Goal: Communication & Community: Answer question/provide support

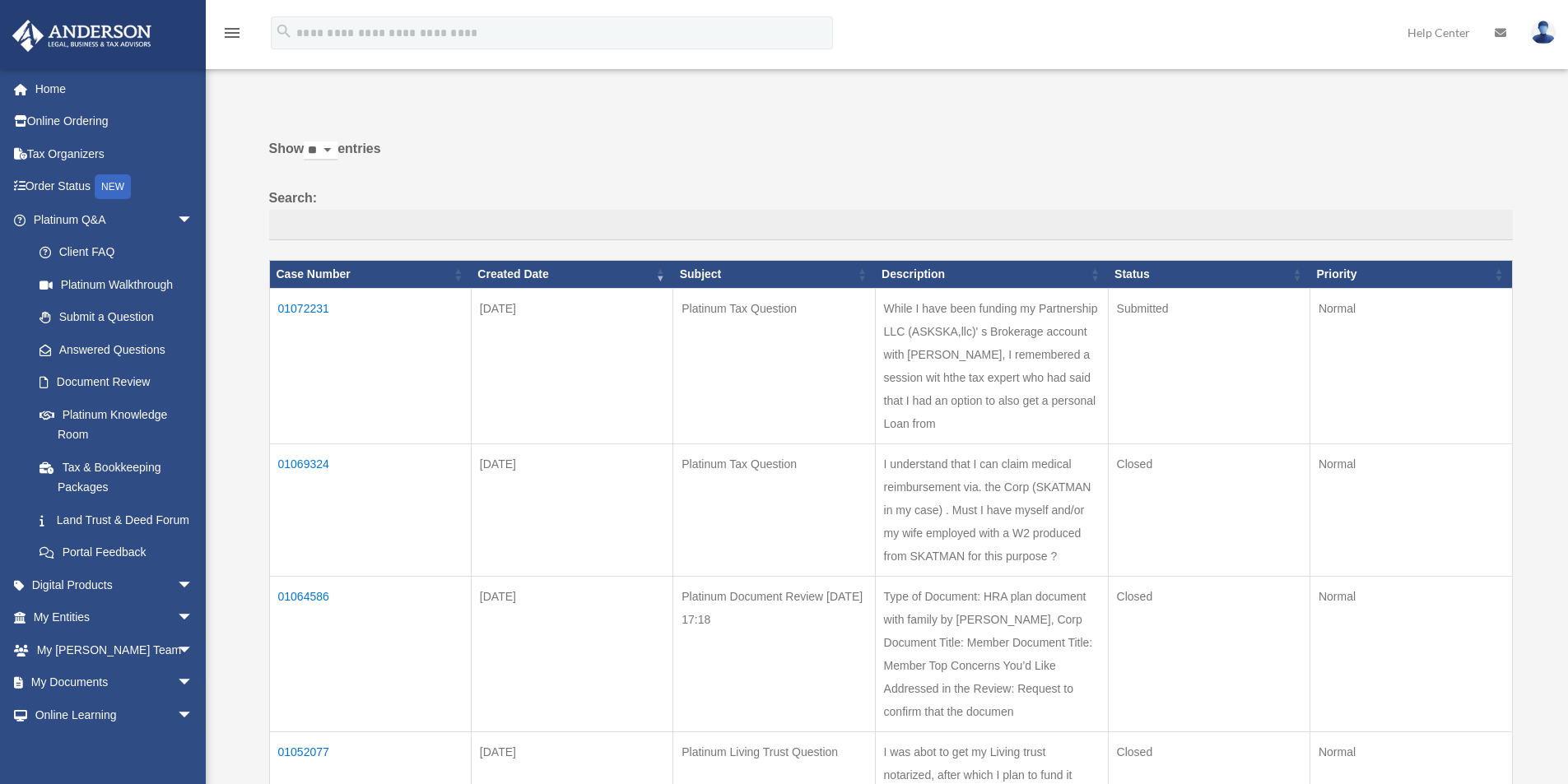
scroll to position [82, 0]
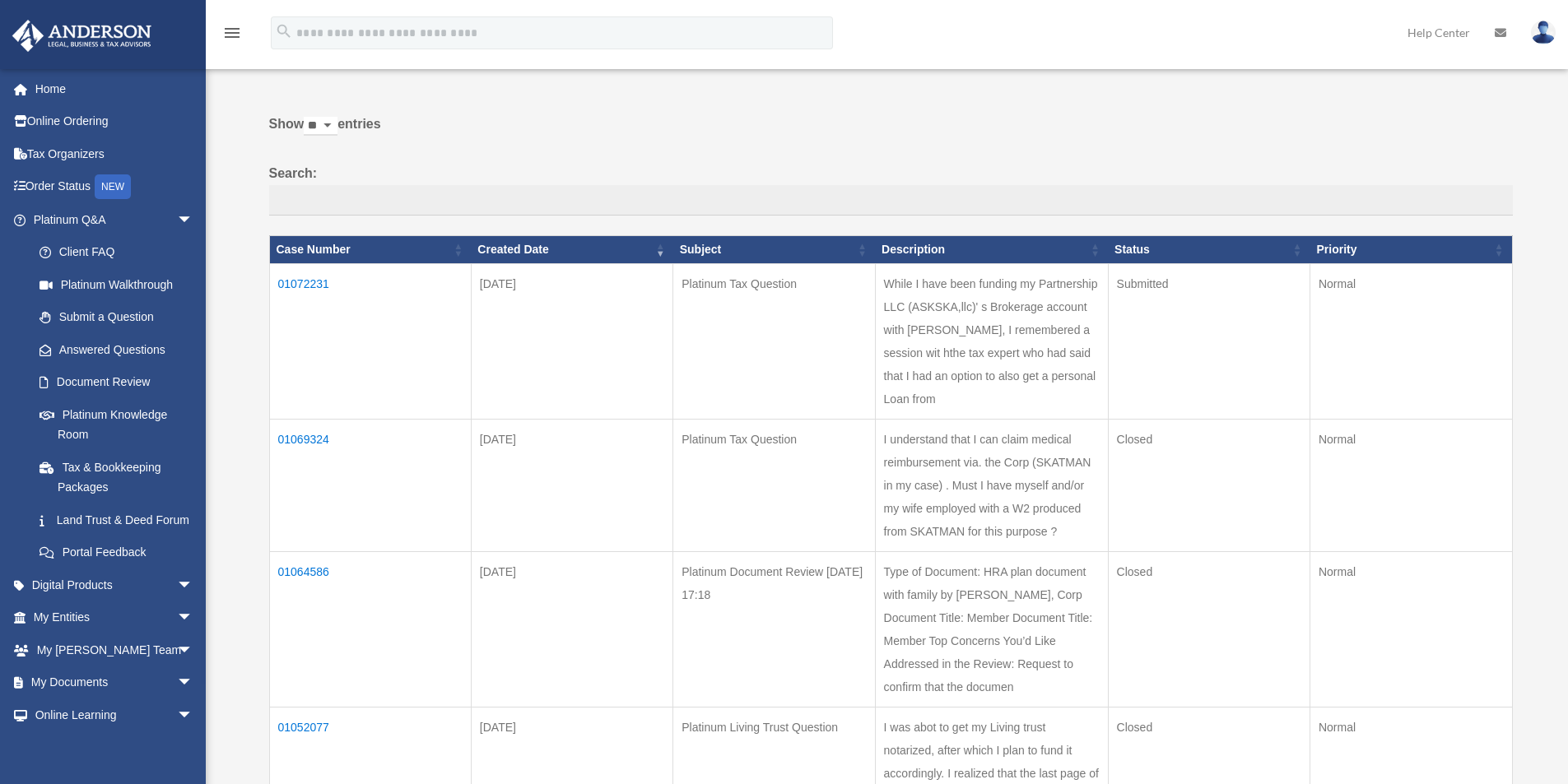
click at [315, 442] on td "01069324" at bounding box center [370, 485] width 202 height 133
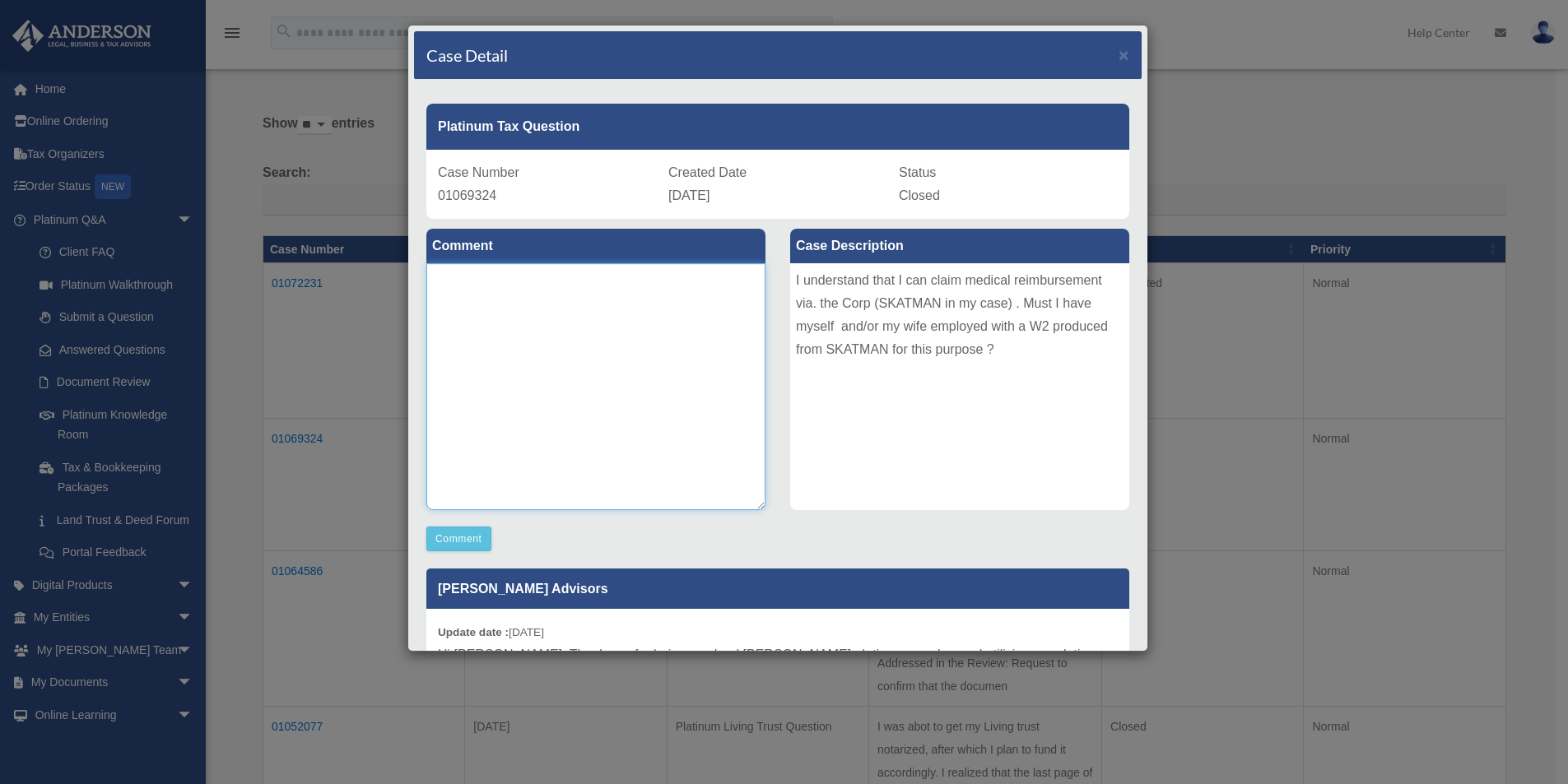
click at [646, 363] on textarea at bounding box center [595, 387] width 339 height 247
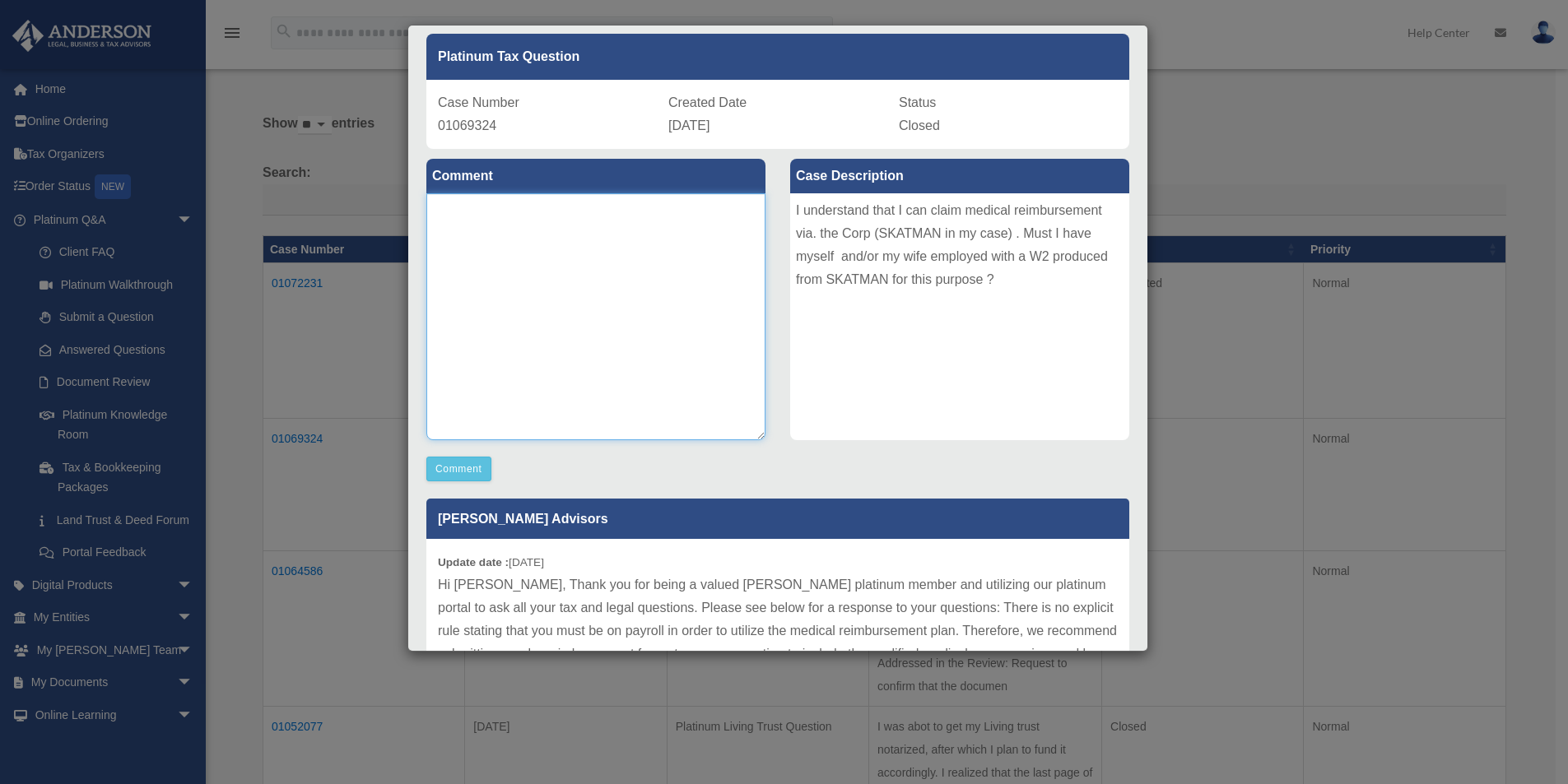
scroll to position [14, 0]
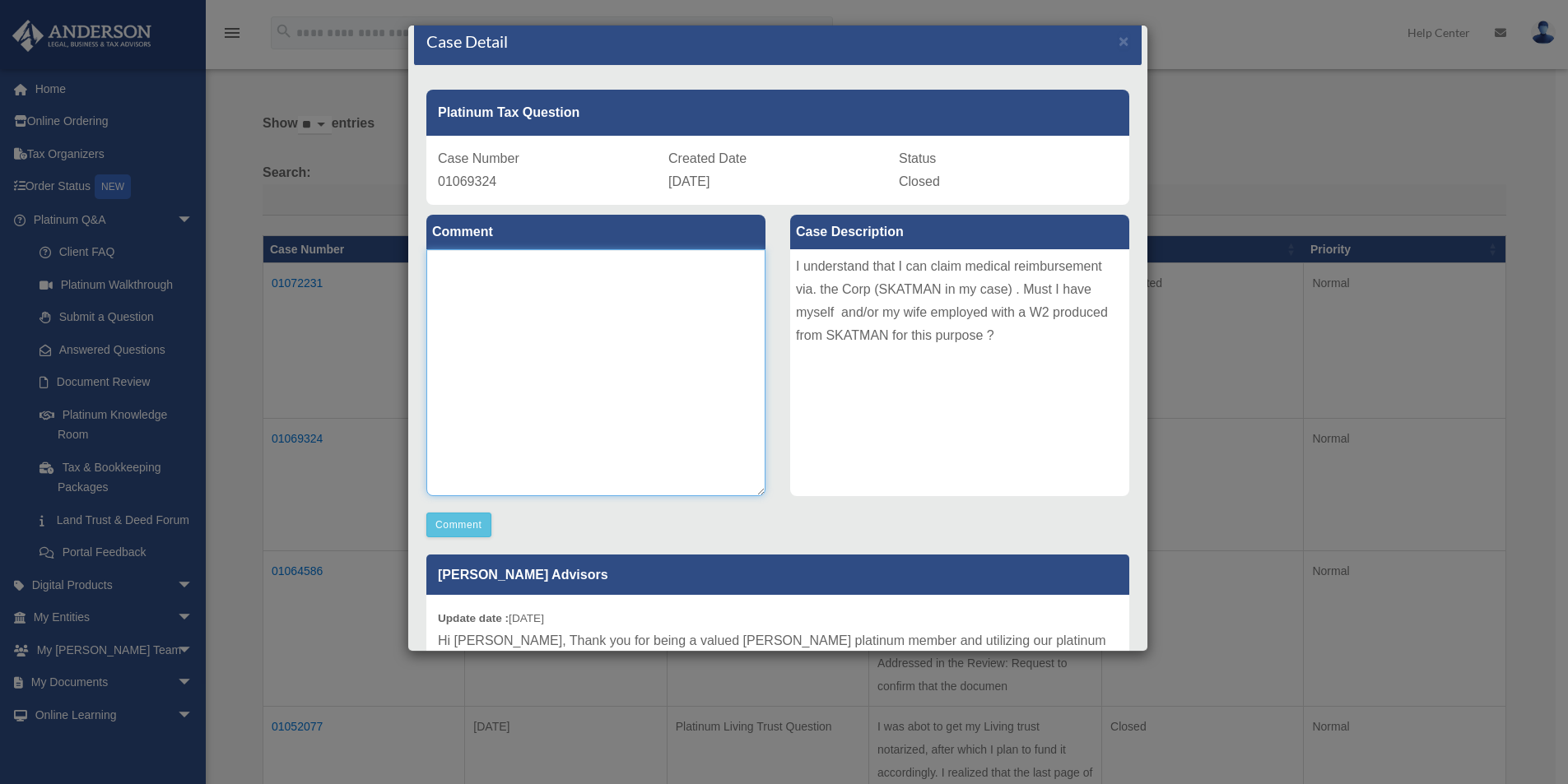
click at [573, 334] on textarea at bounding box center [595, 373] width 339 height 247
type textarea "**********"
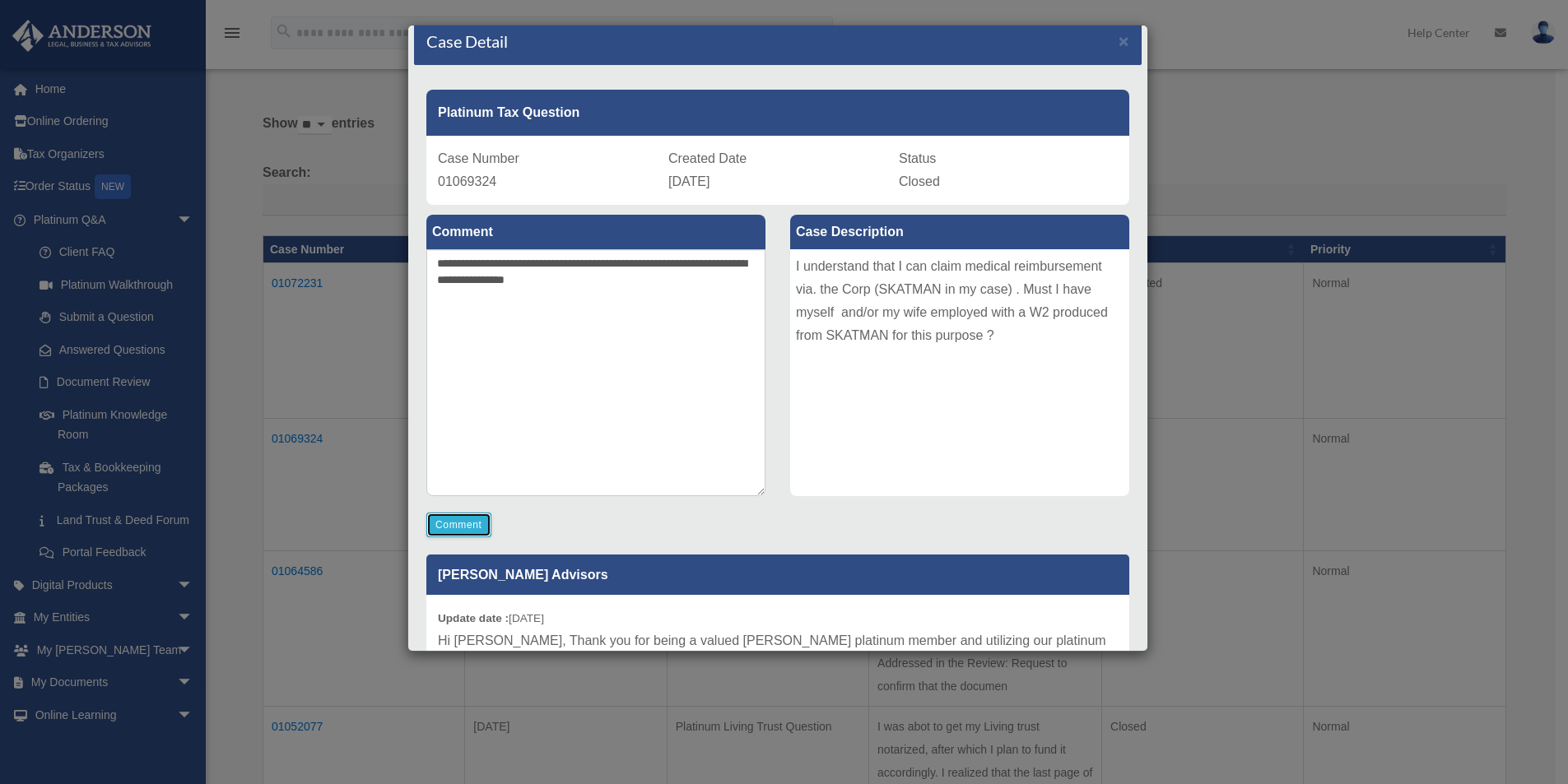
click at [457, 522] on button "Comment" at bounding box center [459, 525] width 65 height 24
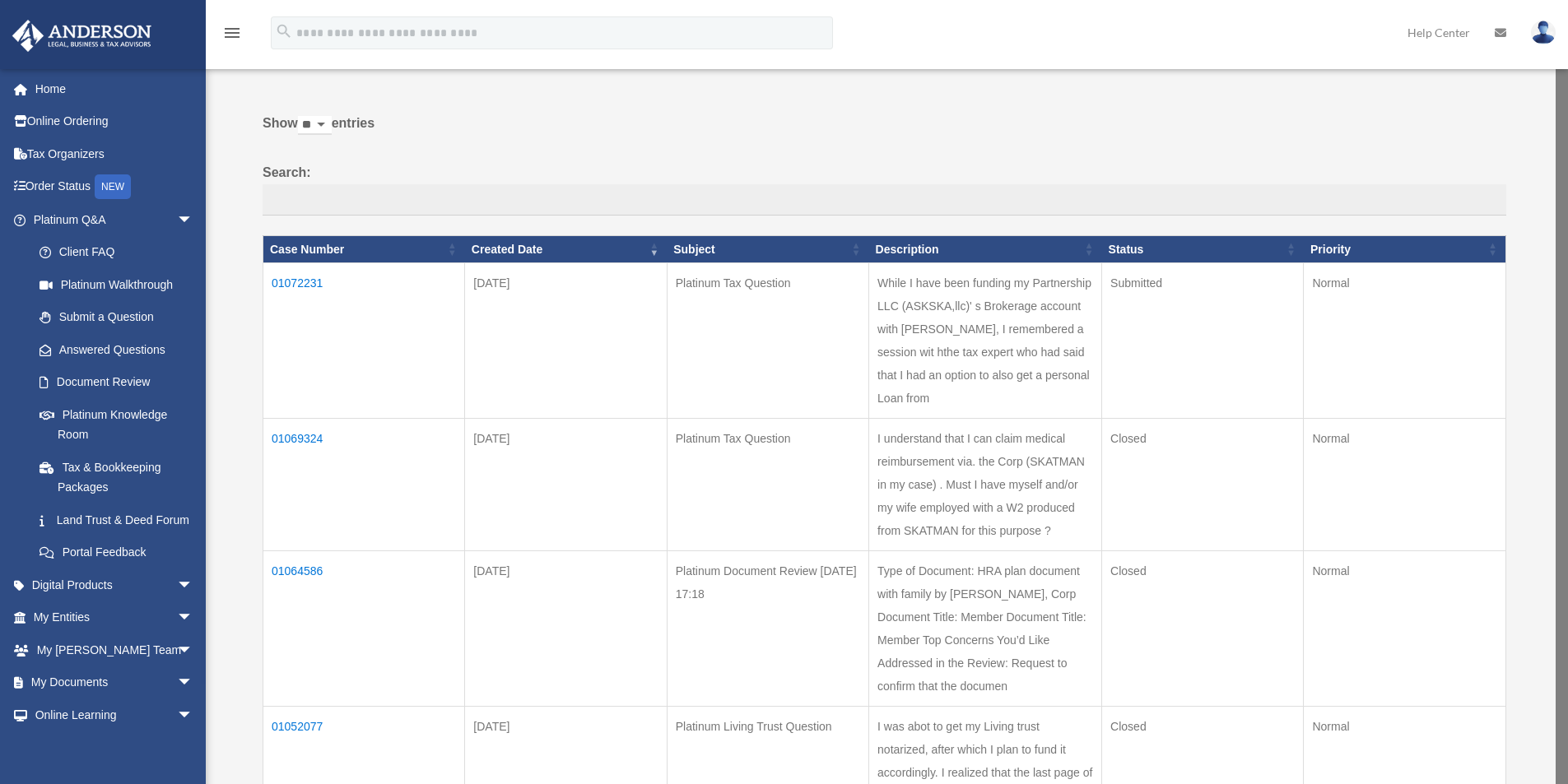
click at [306, 281] on td "01072231" at bounding box center [364, 341] width 202 height 155
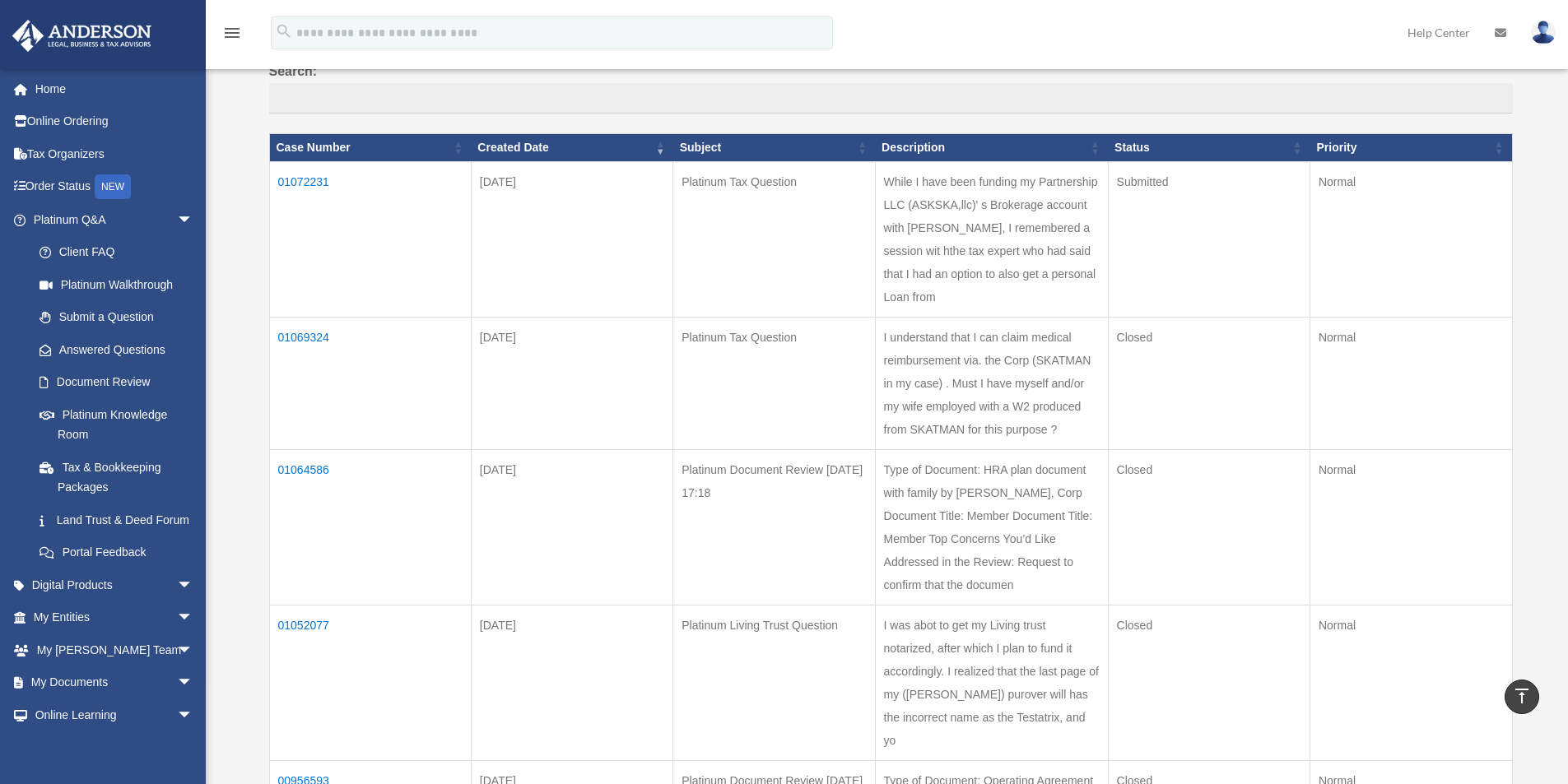
scroll to position [0, 0]
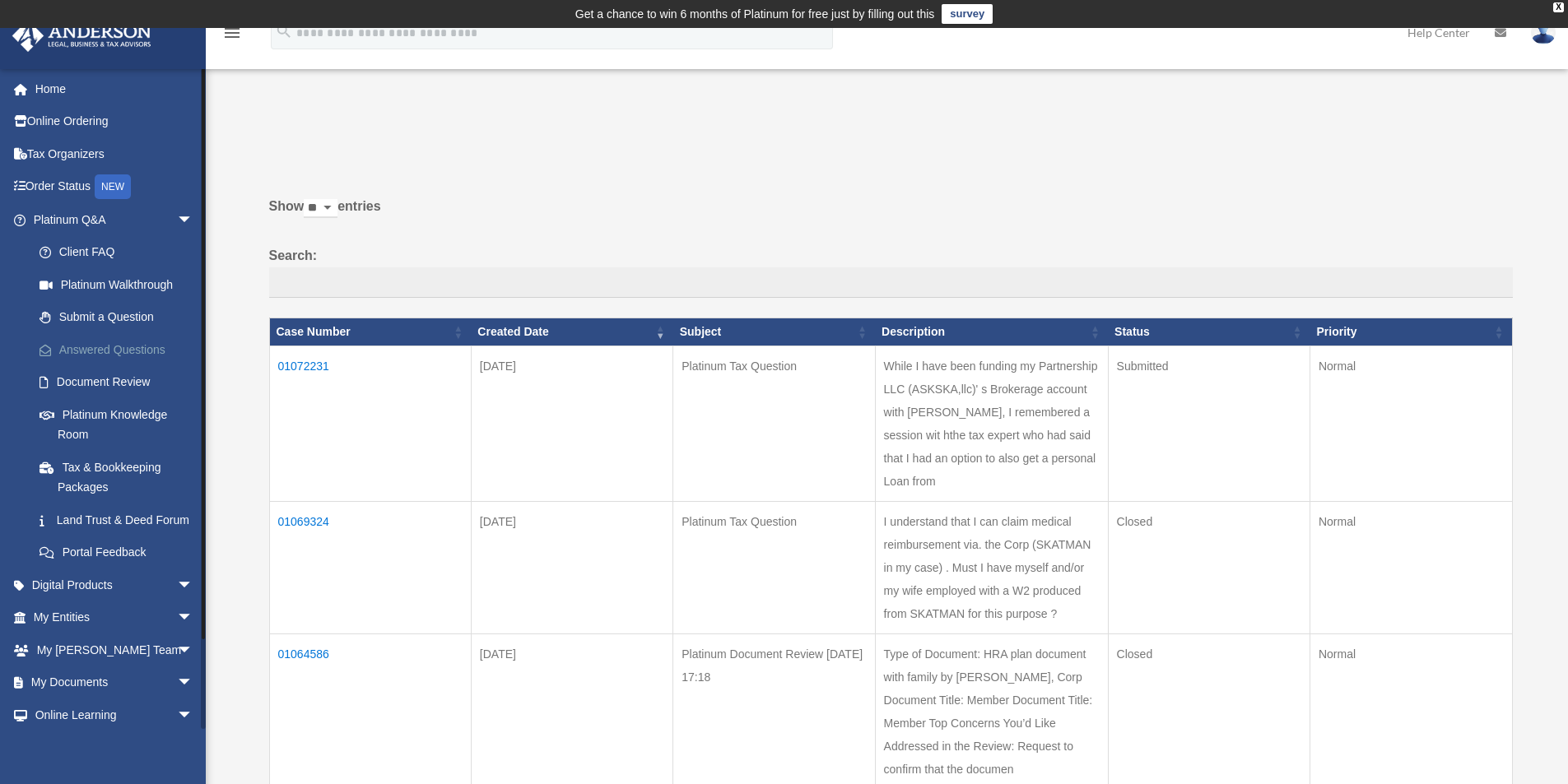
click at [150, 343] on link "Answered Questions" at bounding box center [121, 349] width 195 height 33
